Goal: Task Accomplishment & Management: Manage account settings

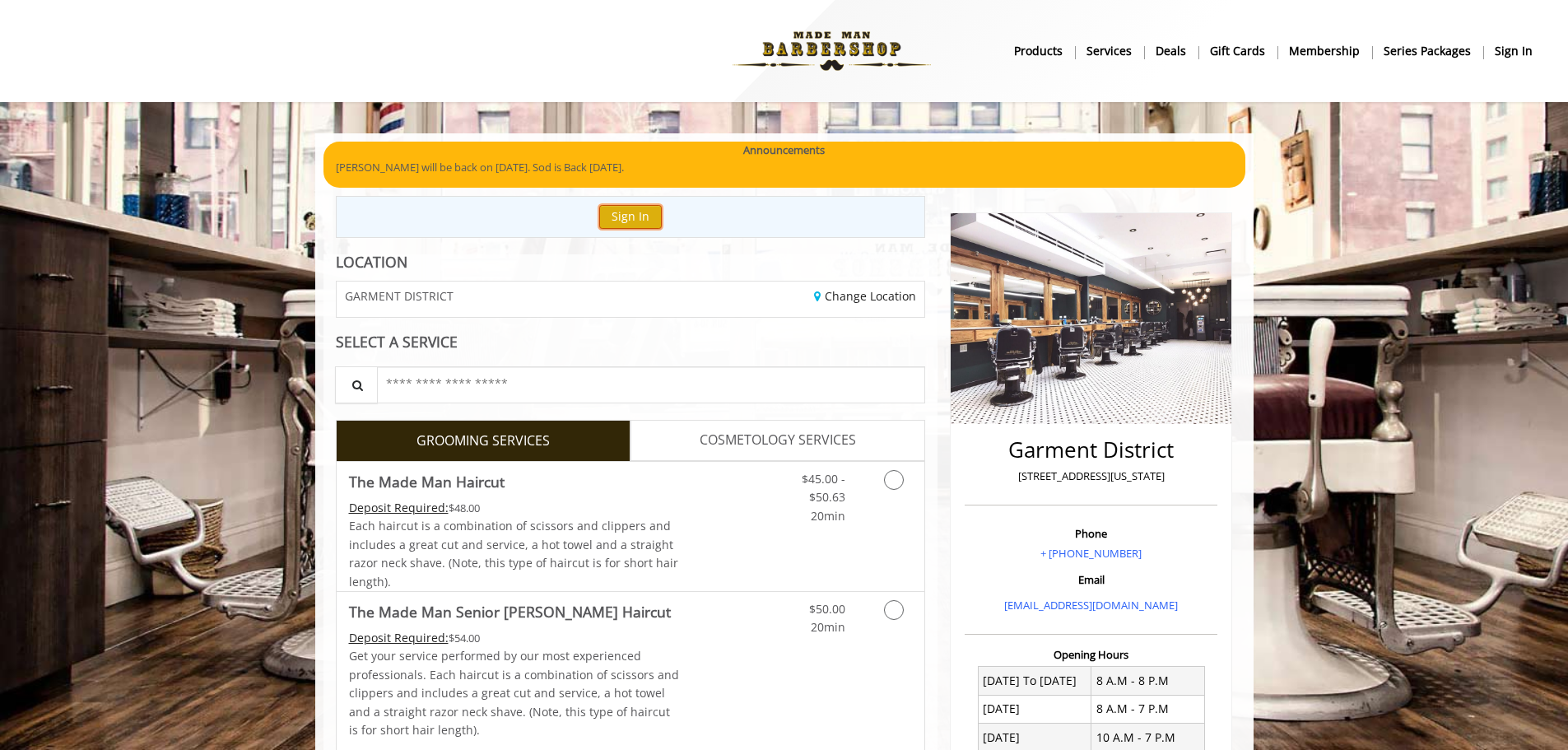
click at [624, 212] on button "Sign In" at bounding box center [630, 217] width 62 height 24
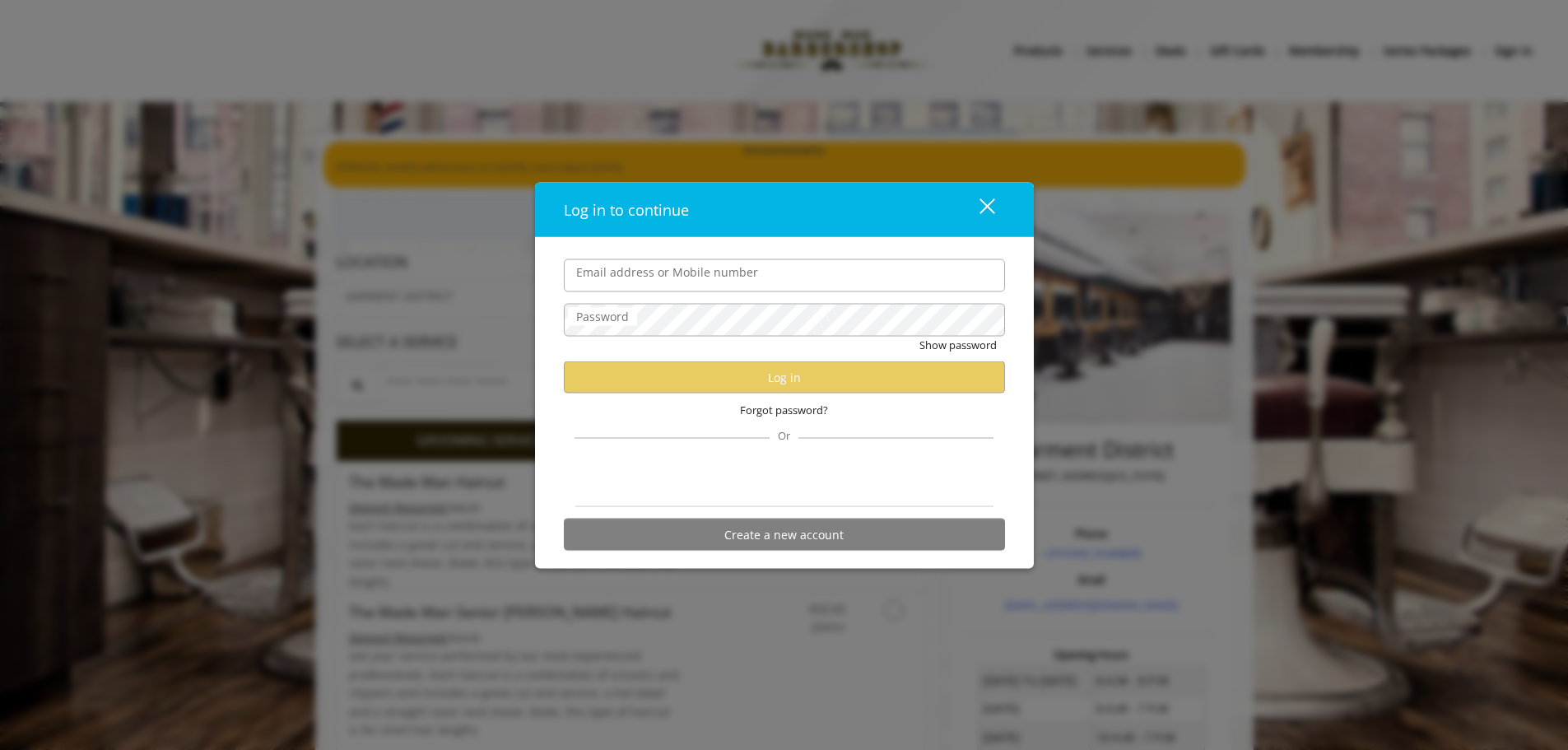
click at [651, 275] on input "Email address or Mobile number" at bounding box center [784, 274] width 441 height 33
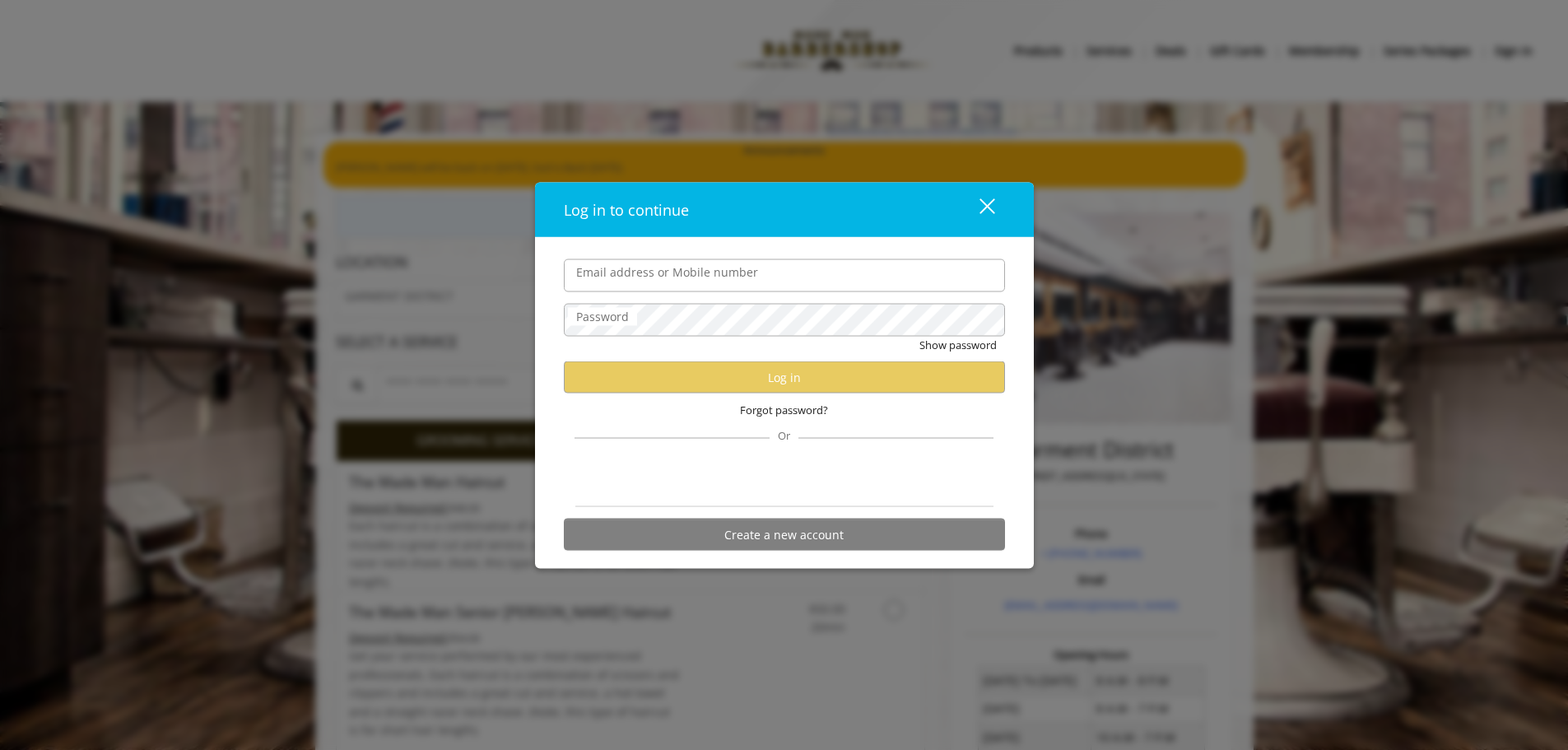
click at [651, 275] on input "Email address or Mobile number" at bounding box center [784, 274] width 441 height 33
click at [405, 115] on div "Log in to continue close Email address or Mobile number Password Show password …" at bounding box center [784, 375] width 1568 height 750
click at [453, 61] on div "Log in to continue close Email address or Mobile number Password Show password …" at bounding box center [784, 375] width 1568 height 750
click at [980, 201] on div "close" at bounding box center [976, 208] width 33 height 25
